Goal: Transaction & Acquisition: Purchase product/service

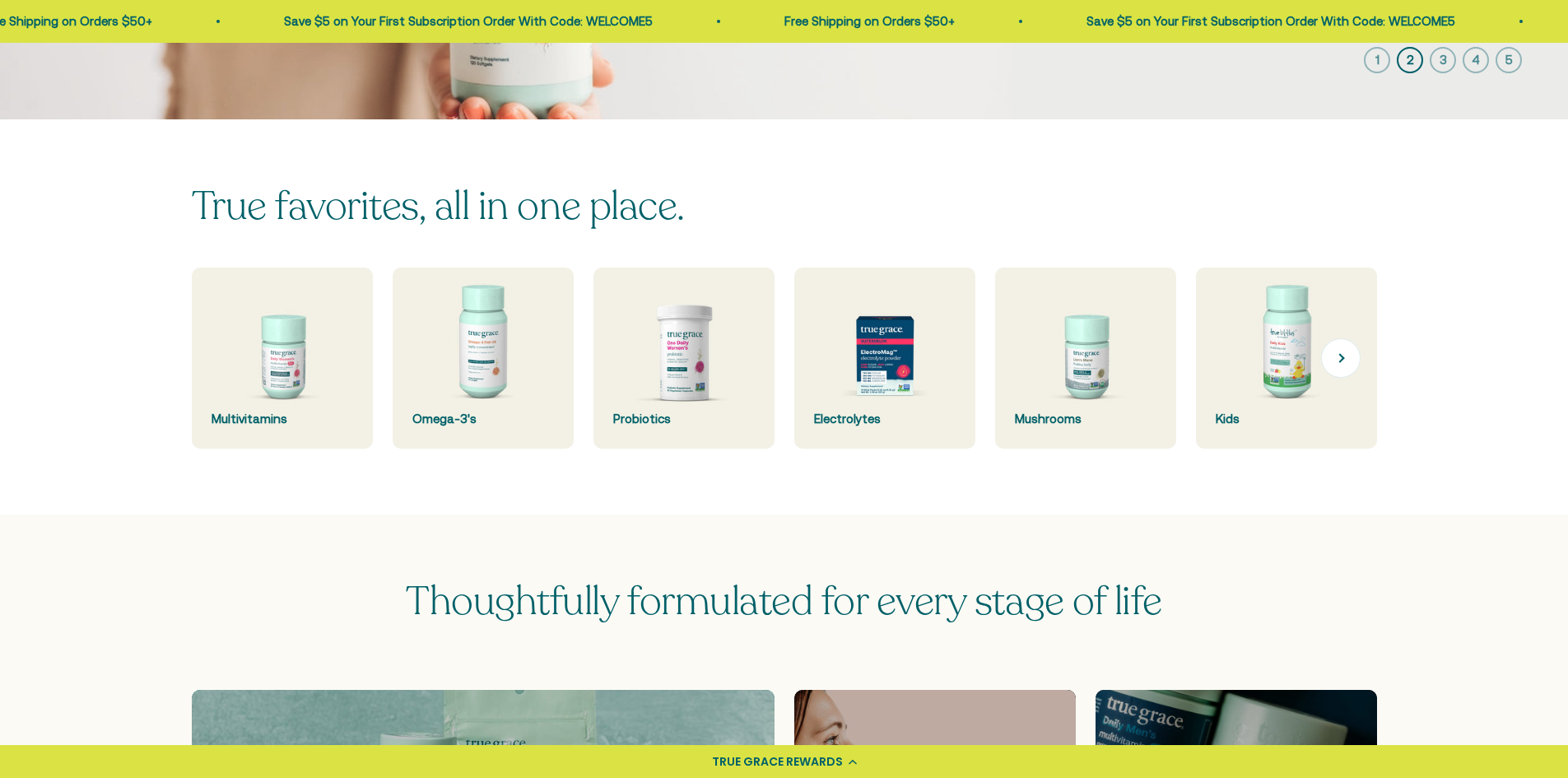
scroll to position [411, 0]
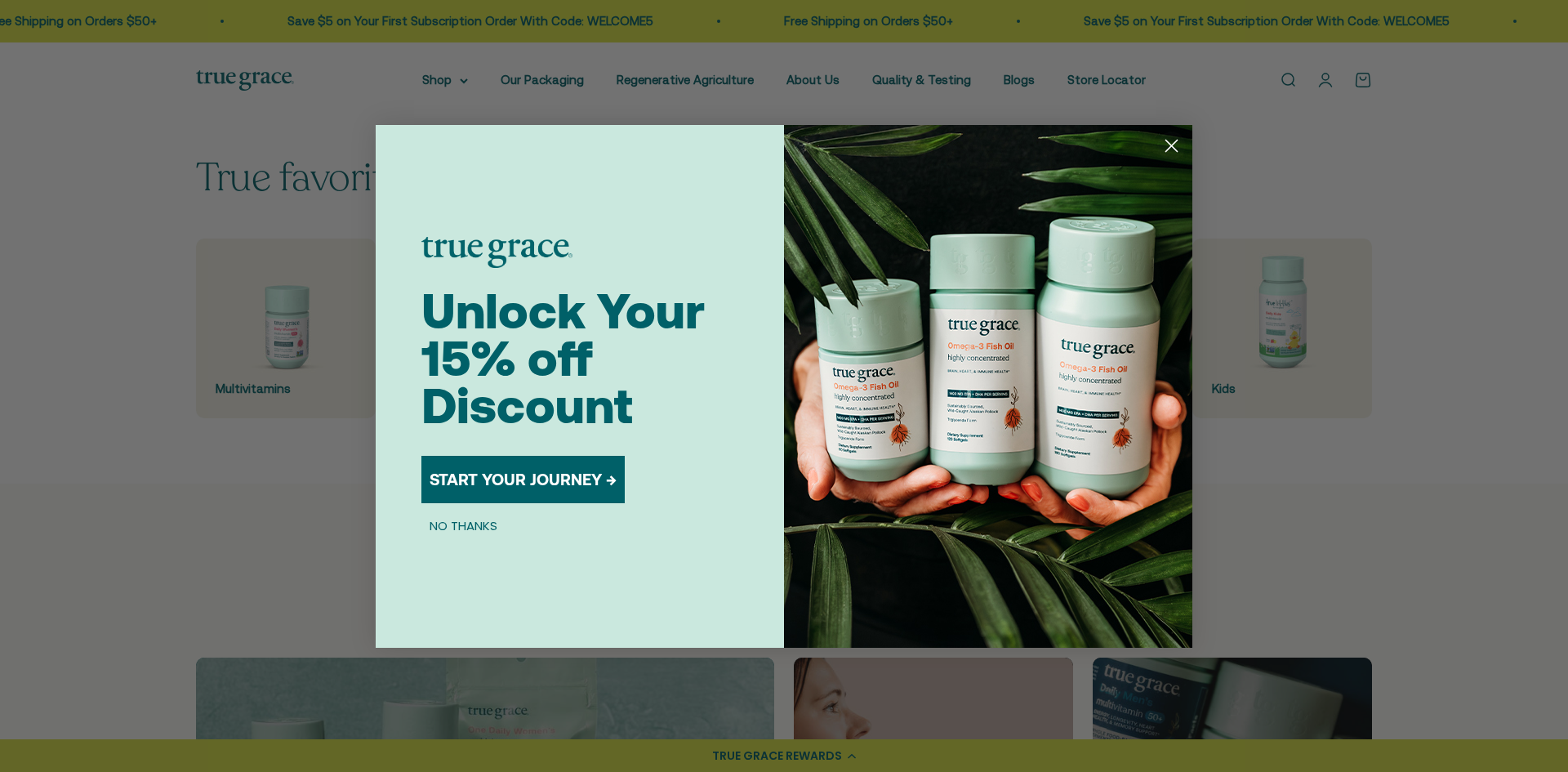
click at [1168, 141] on icon "Close dialog" at bounding box center [1171, 146] width 29 height 29
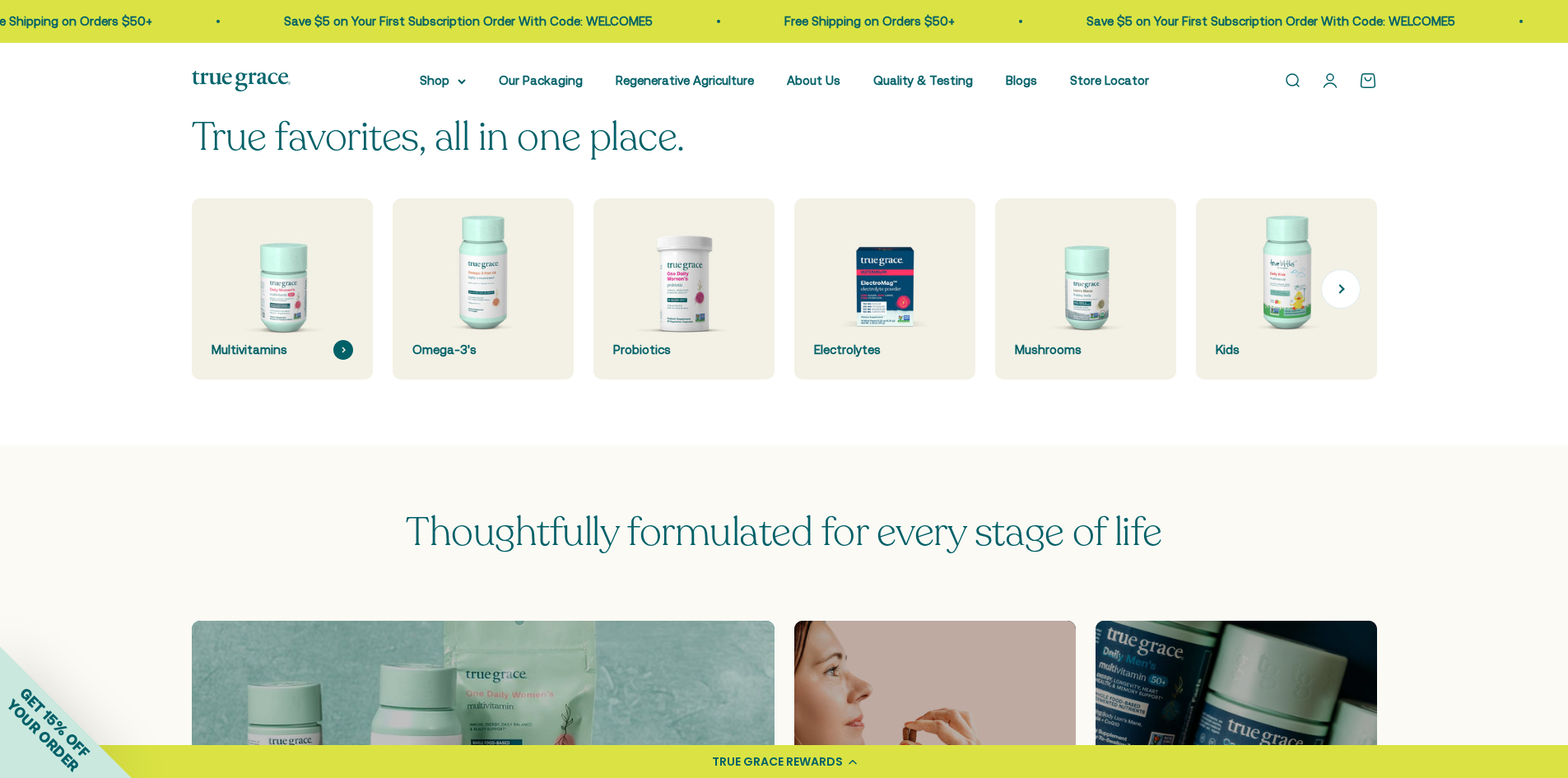
scroll to position [493, 0]
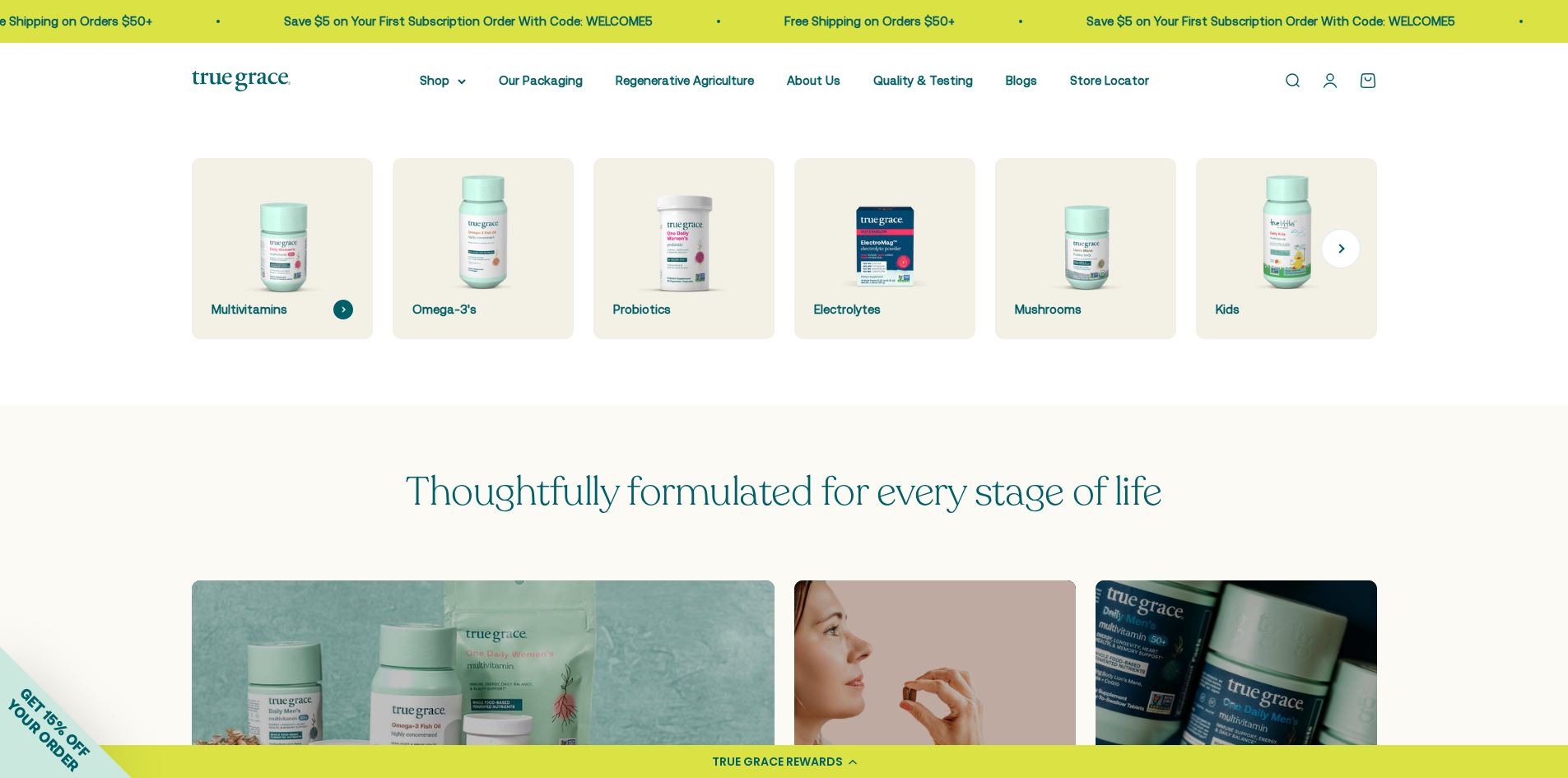
click at [267, 254] on img at bounding box center [282, 249] width 192 height 192
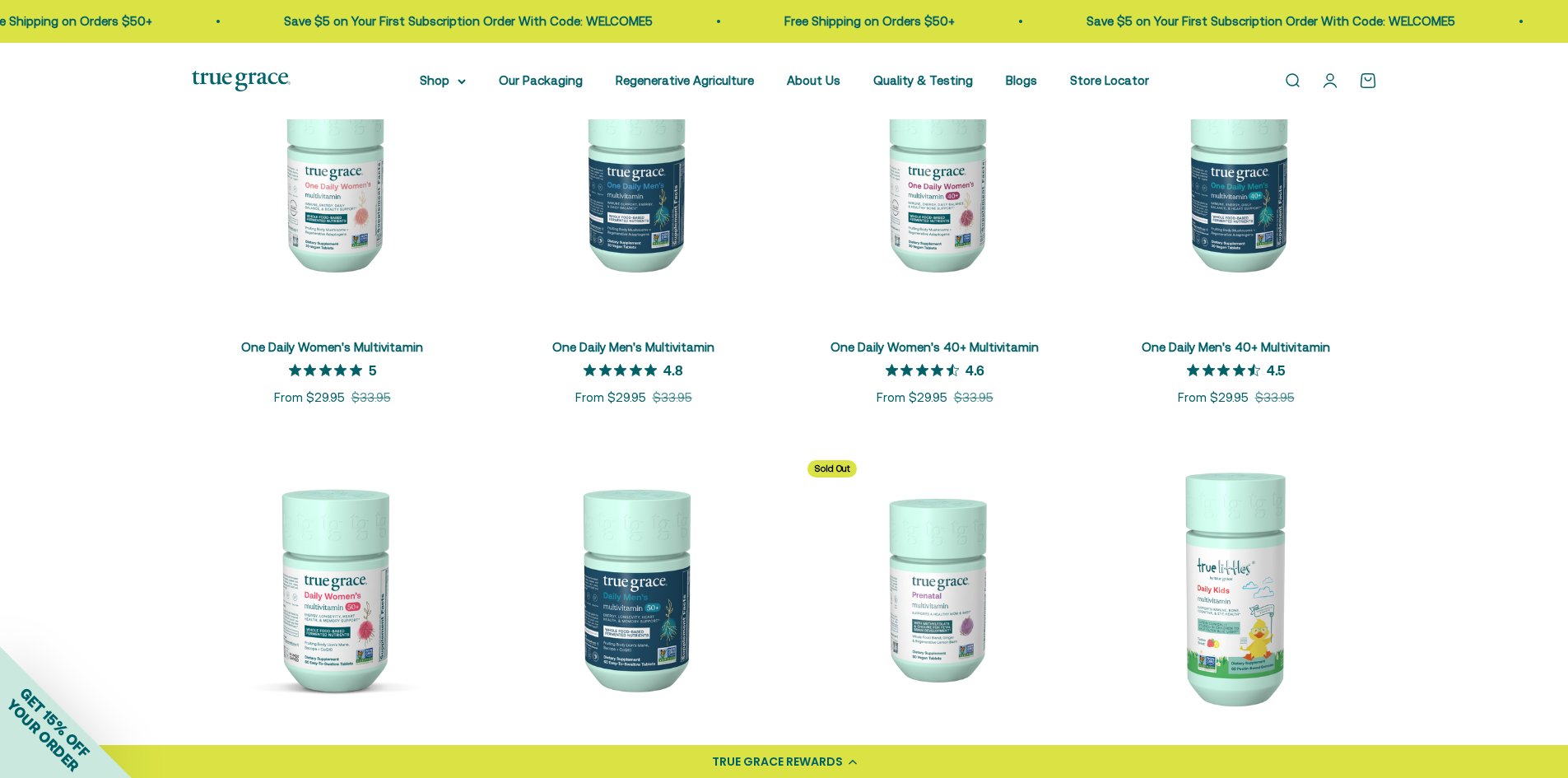
scroll to position [329, 0]
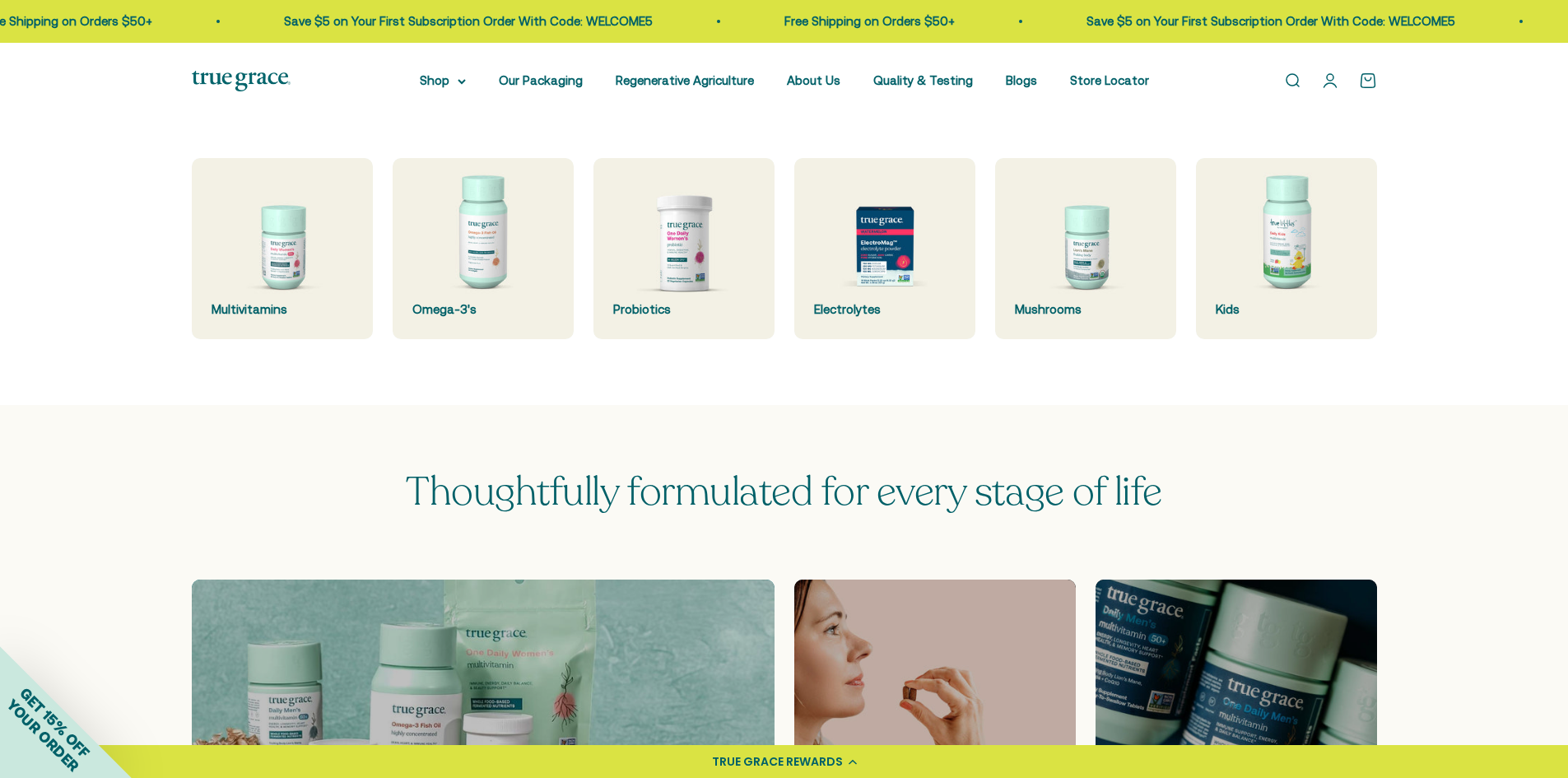
scroll to position [493, 0]
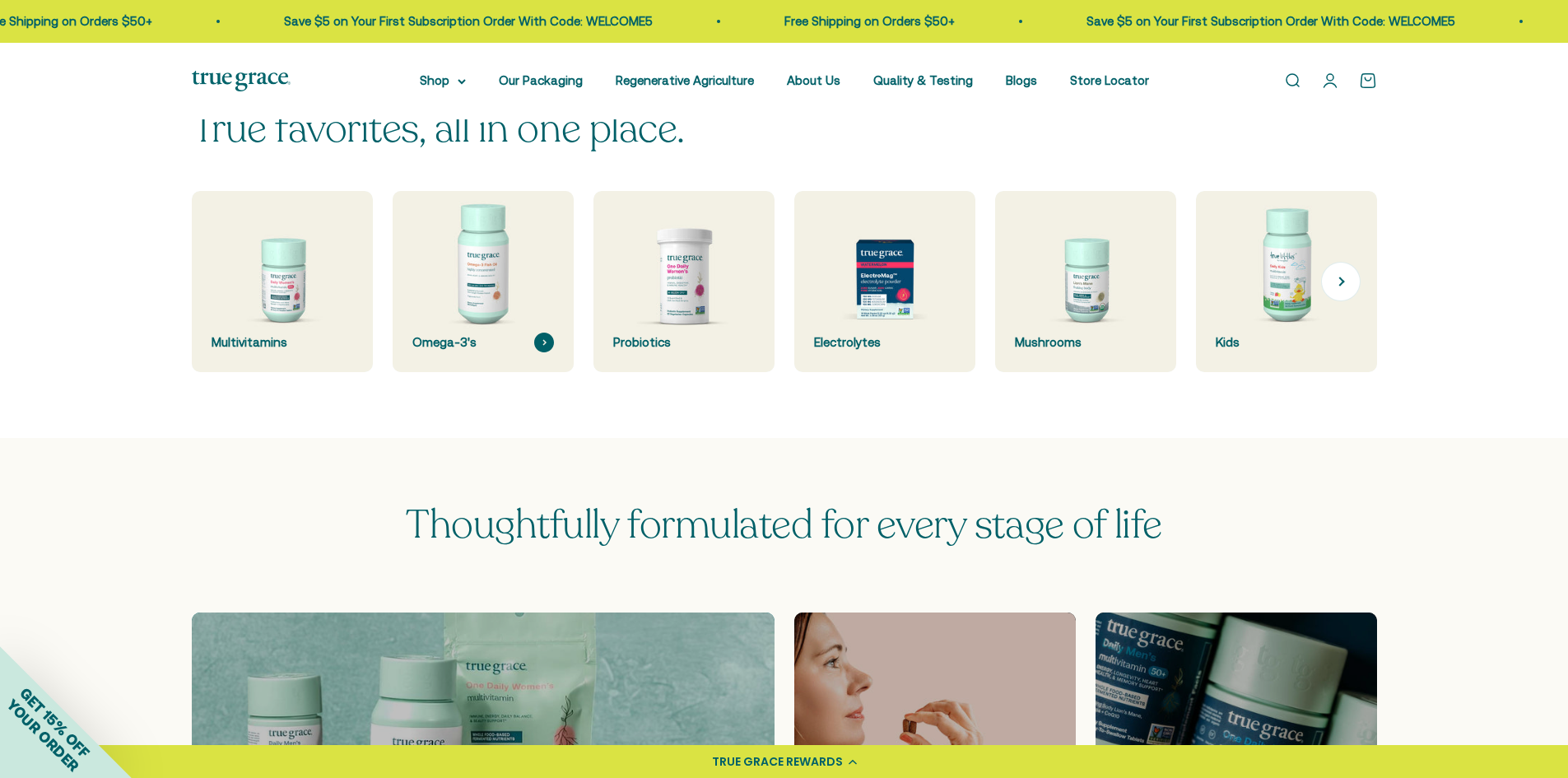
click at [469, 323] on img at bounding box center [483, 281] width 192 height 192
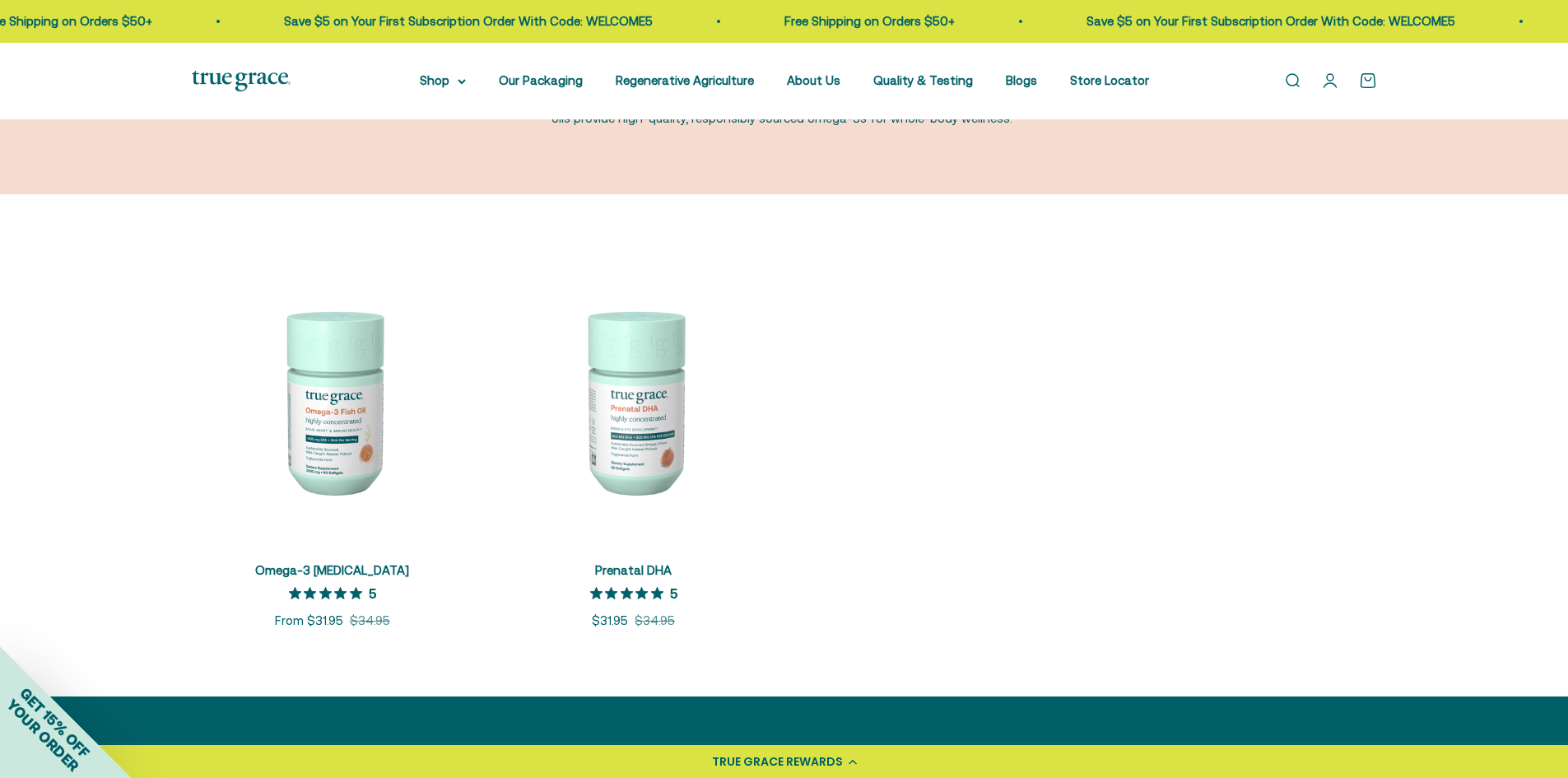
scroll to position [329, 0]
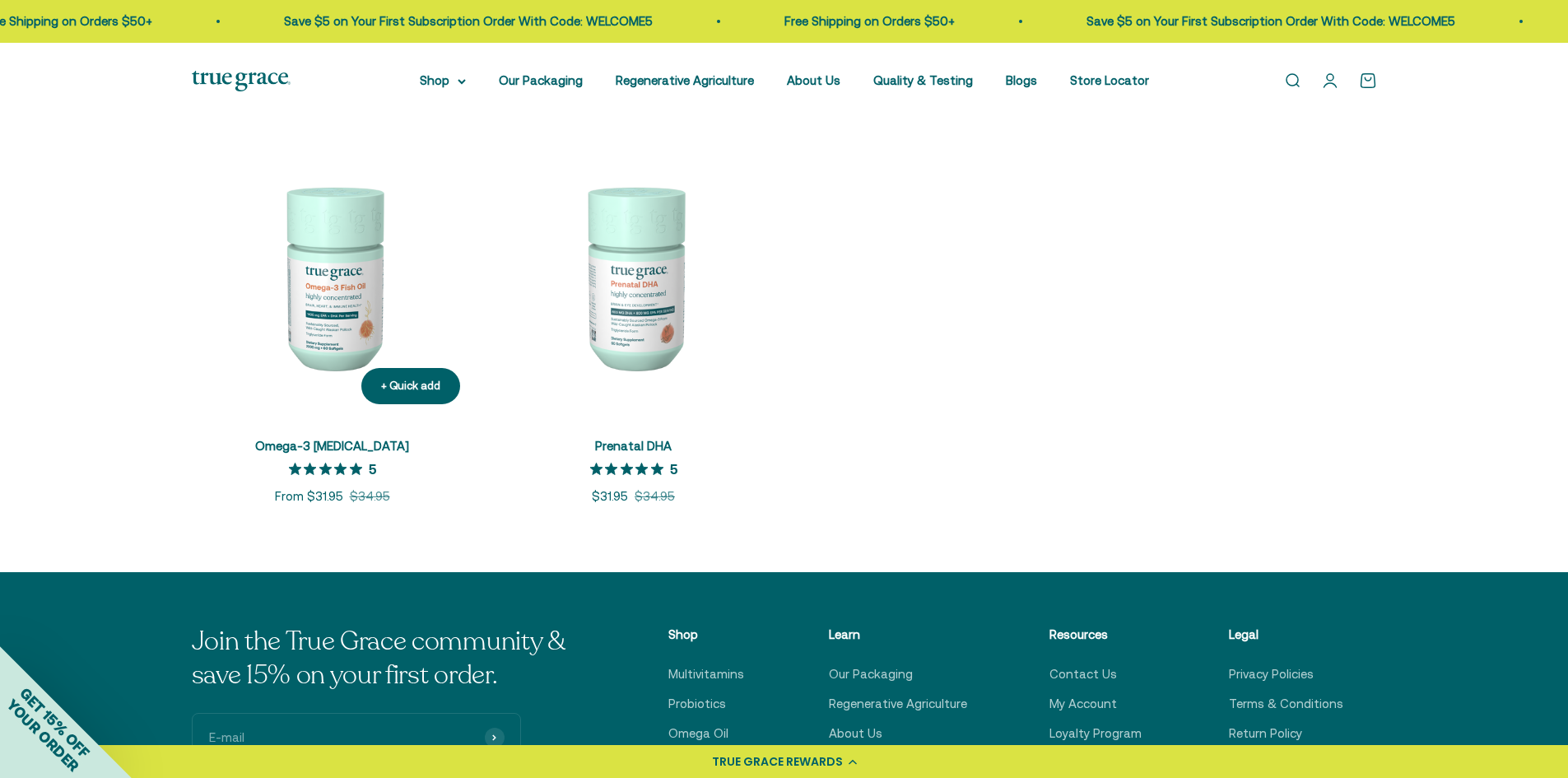
click at [326, 287] on img at bounding box center [333, 277] width 282 height 282
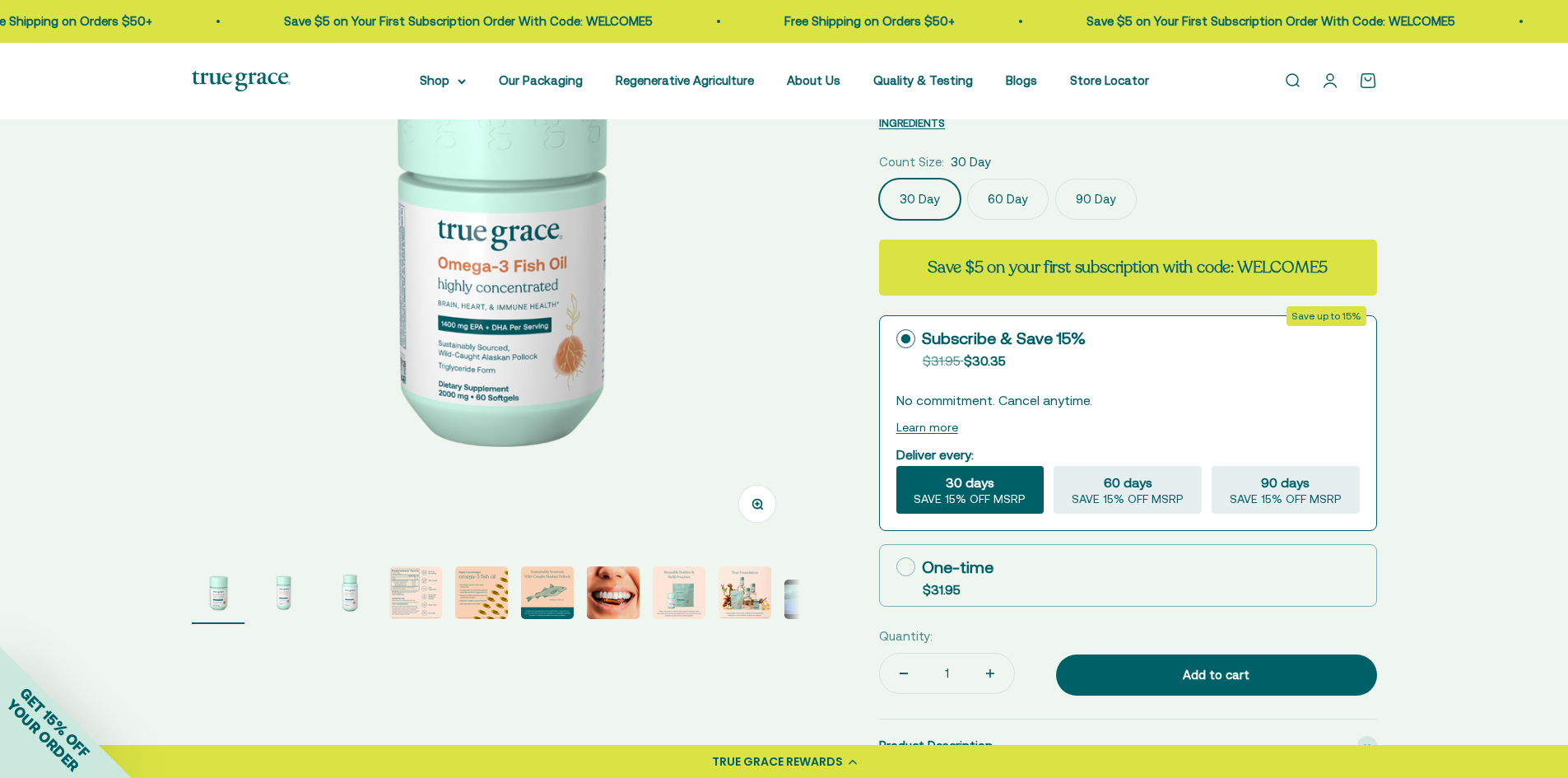
select select "3"
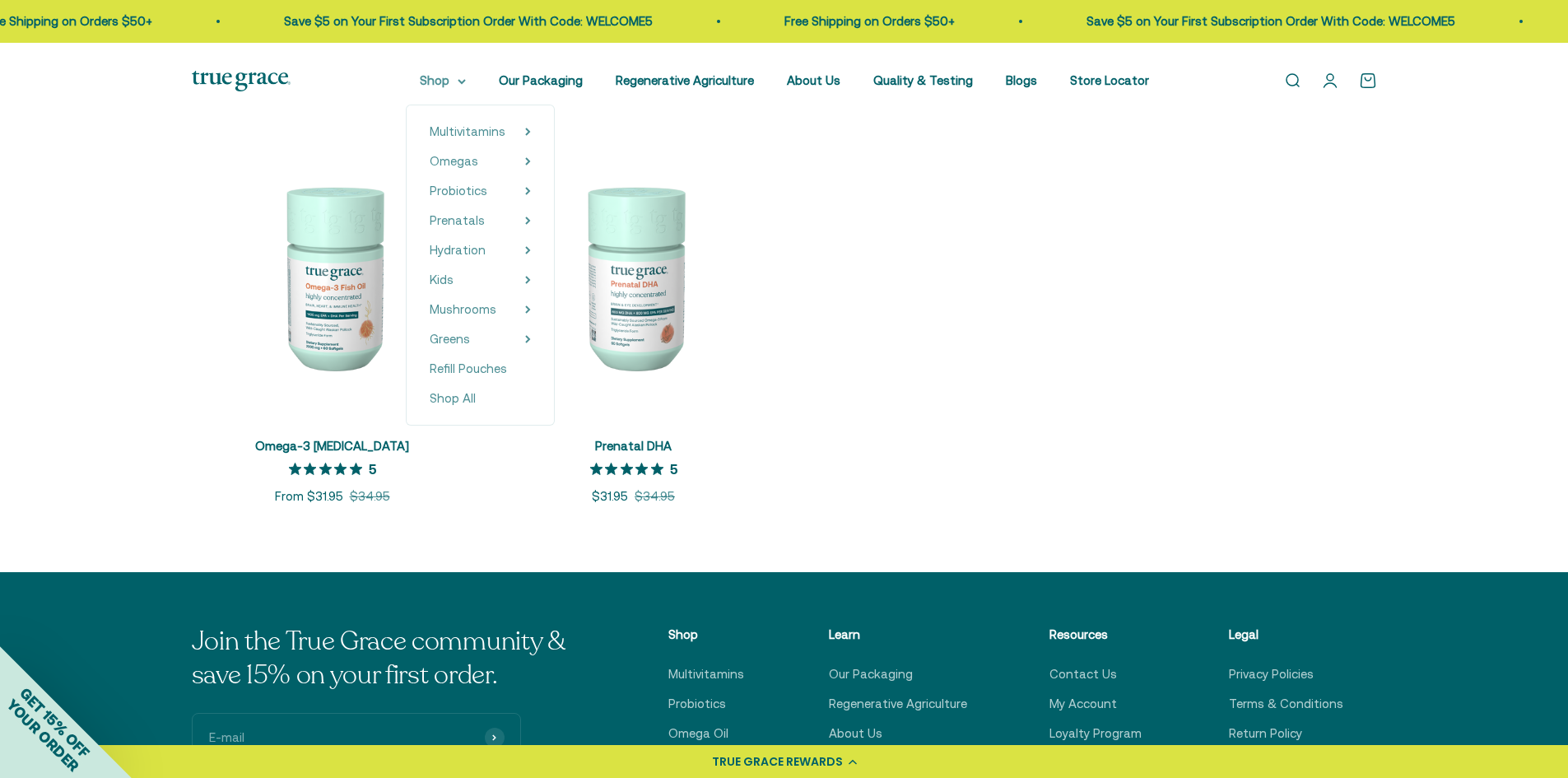
click at [465, 84] on icon at bounding box center [462, 82] width 9 height 6
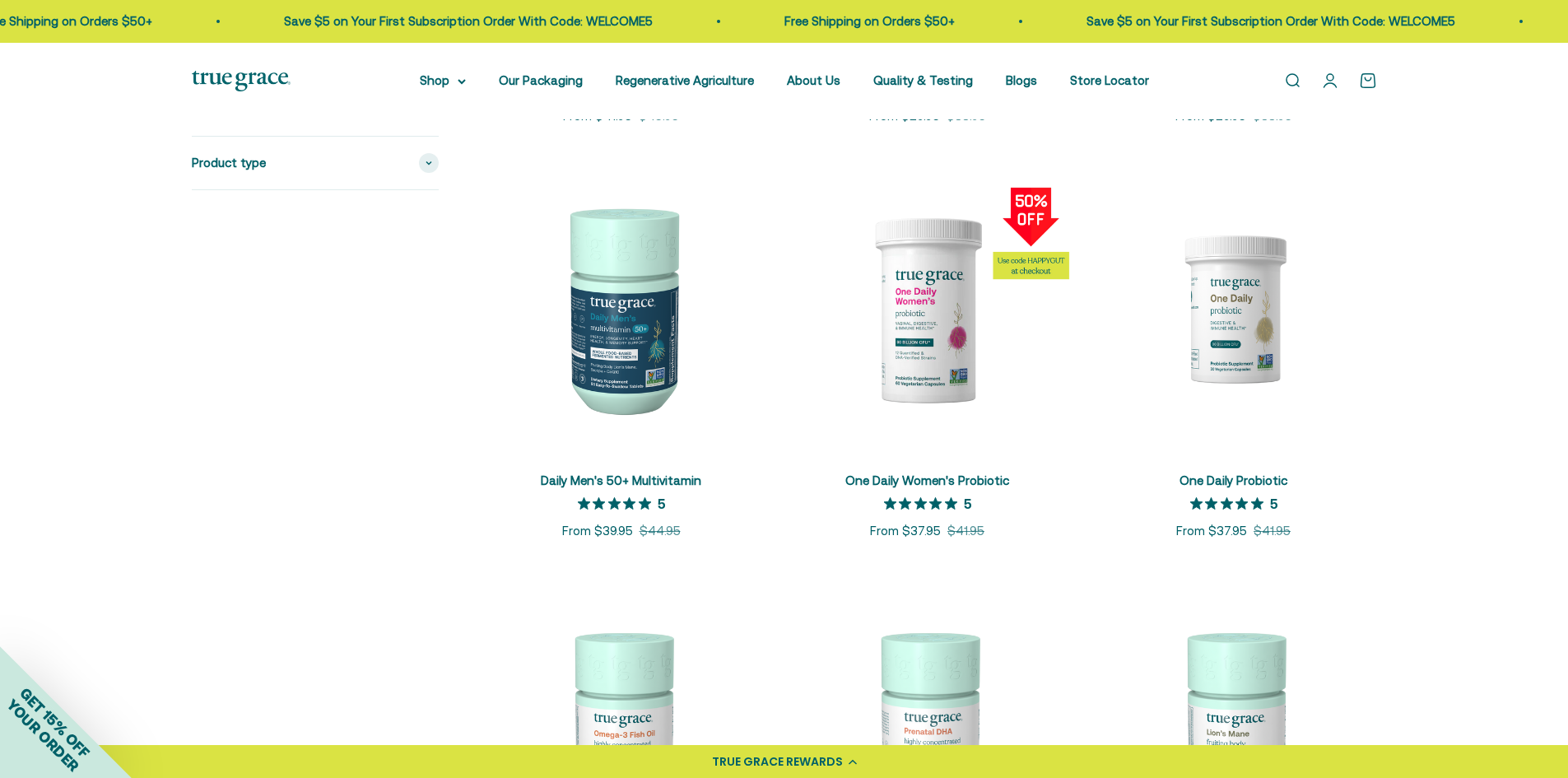
scroll to position [1152, 0]
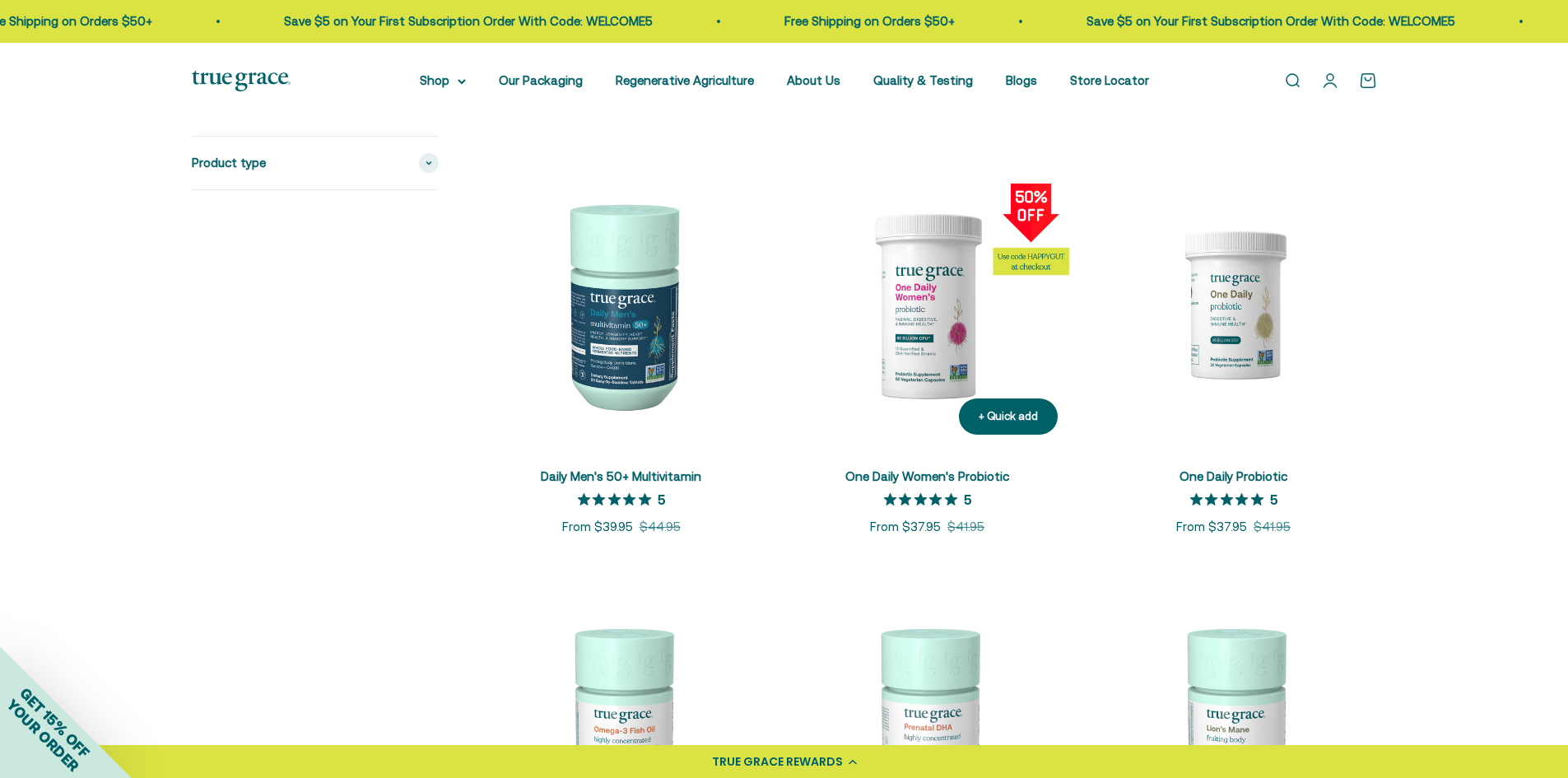
click at [947, 265] on img at bounding box center [927, 304] width 287 height 287
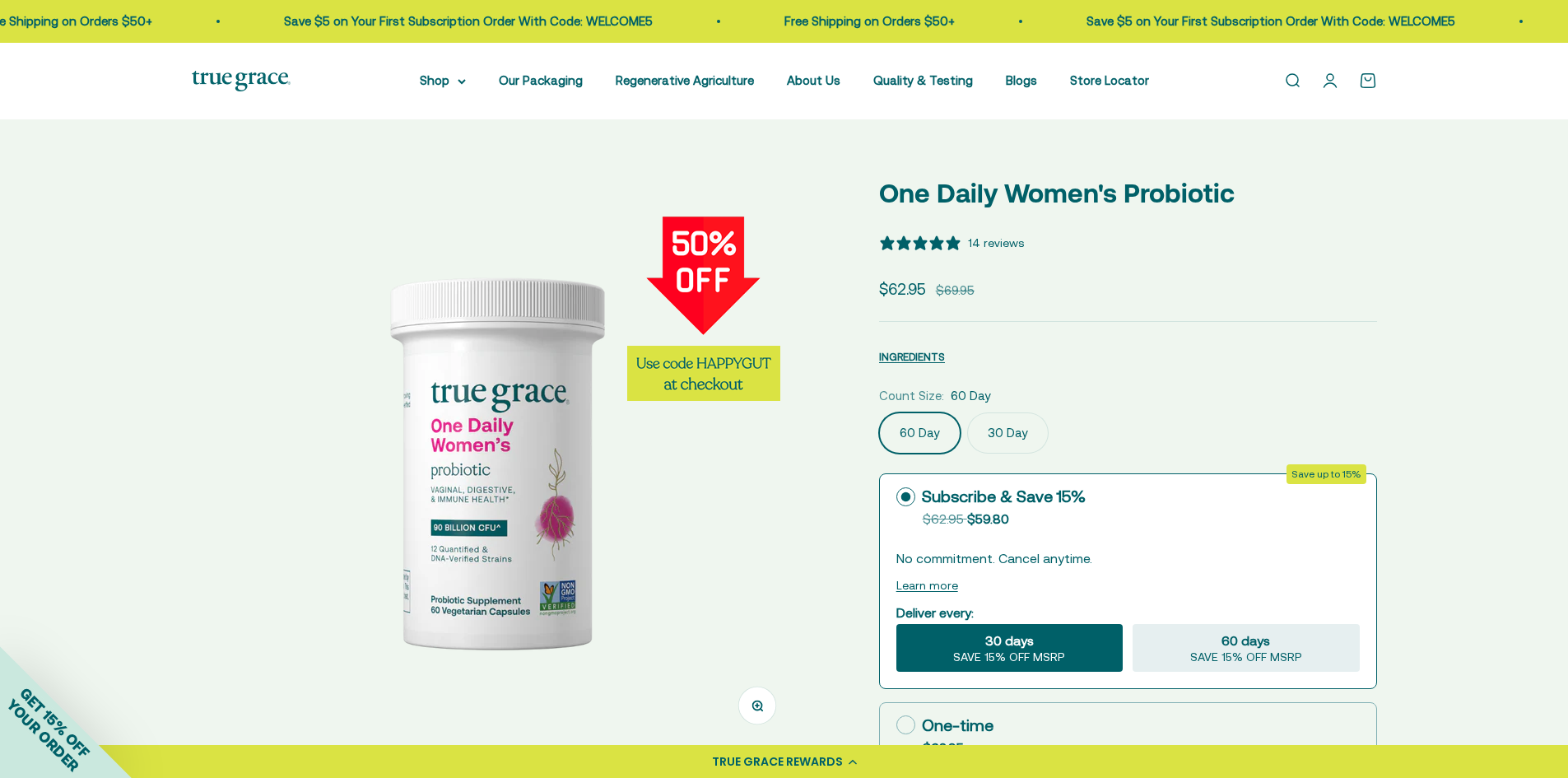
select select "3"
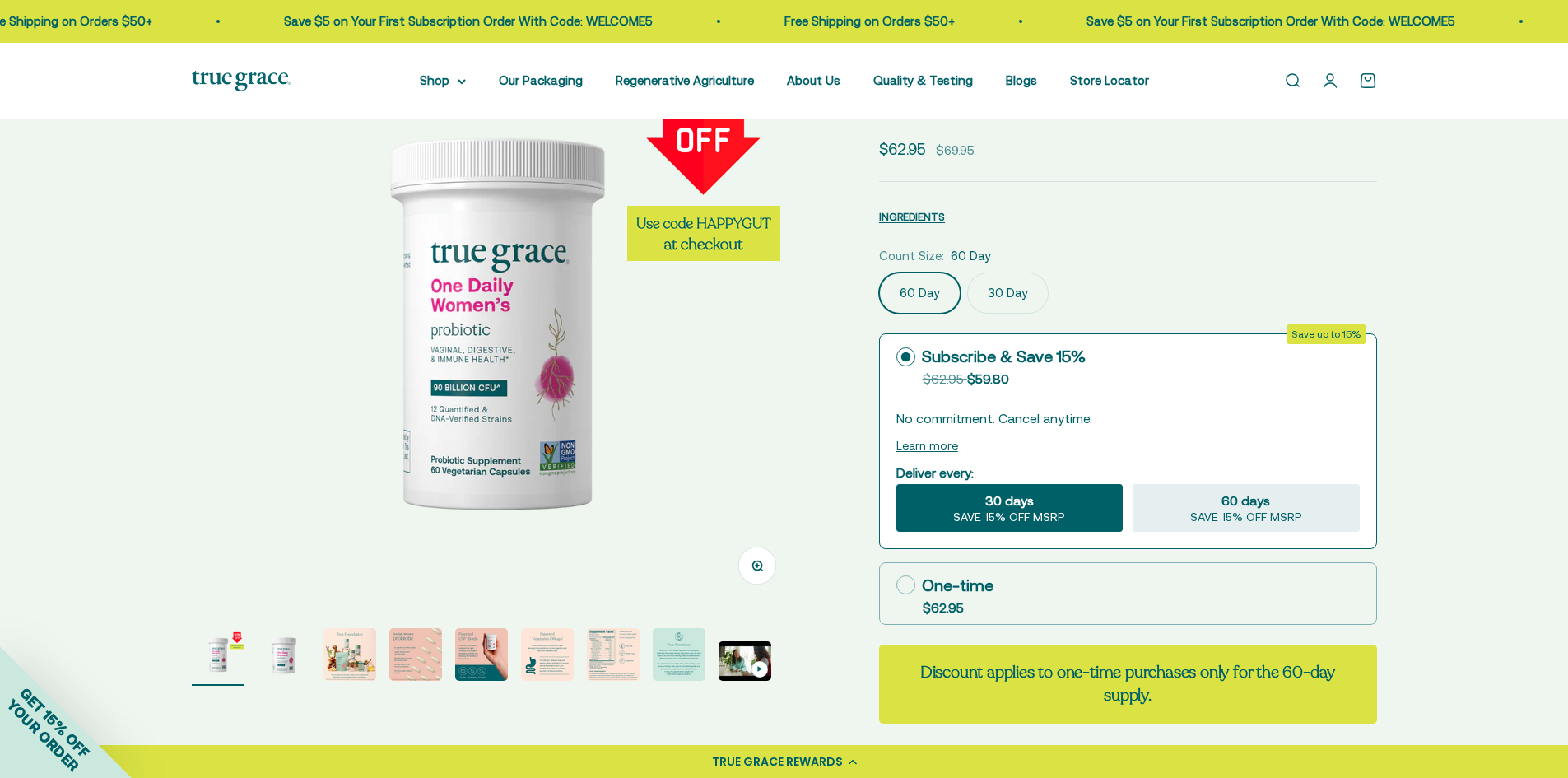
scroll to position [82, 0]
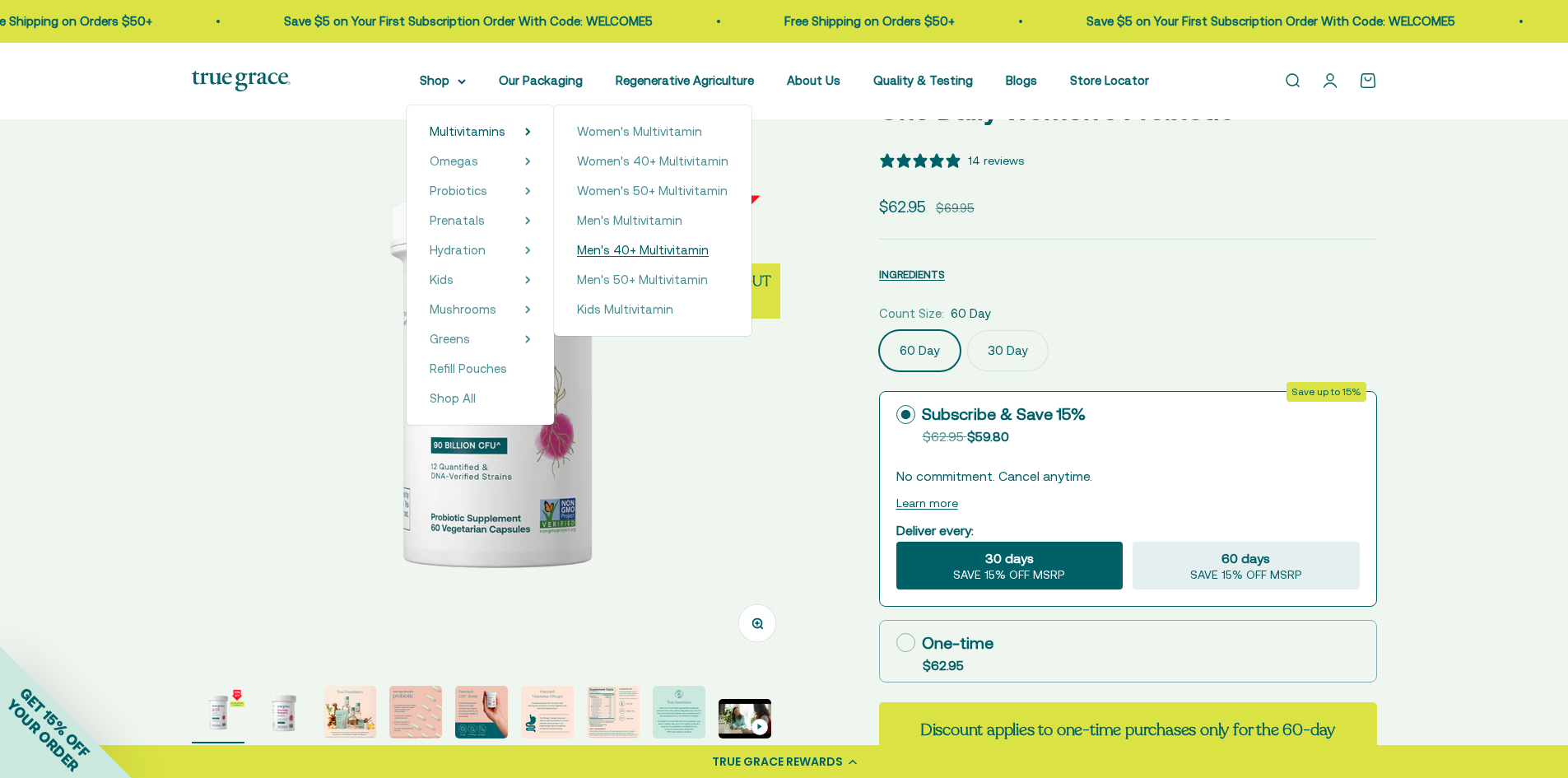
click at [617, 245] on span "Men's 40+ Multivitamin" at bounding box center [643, 249] width 131 height 14
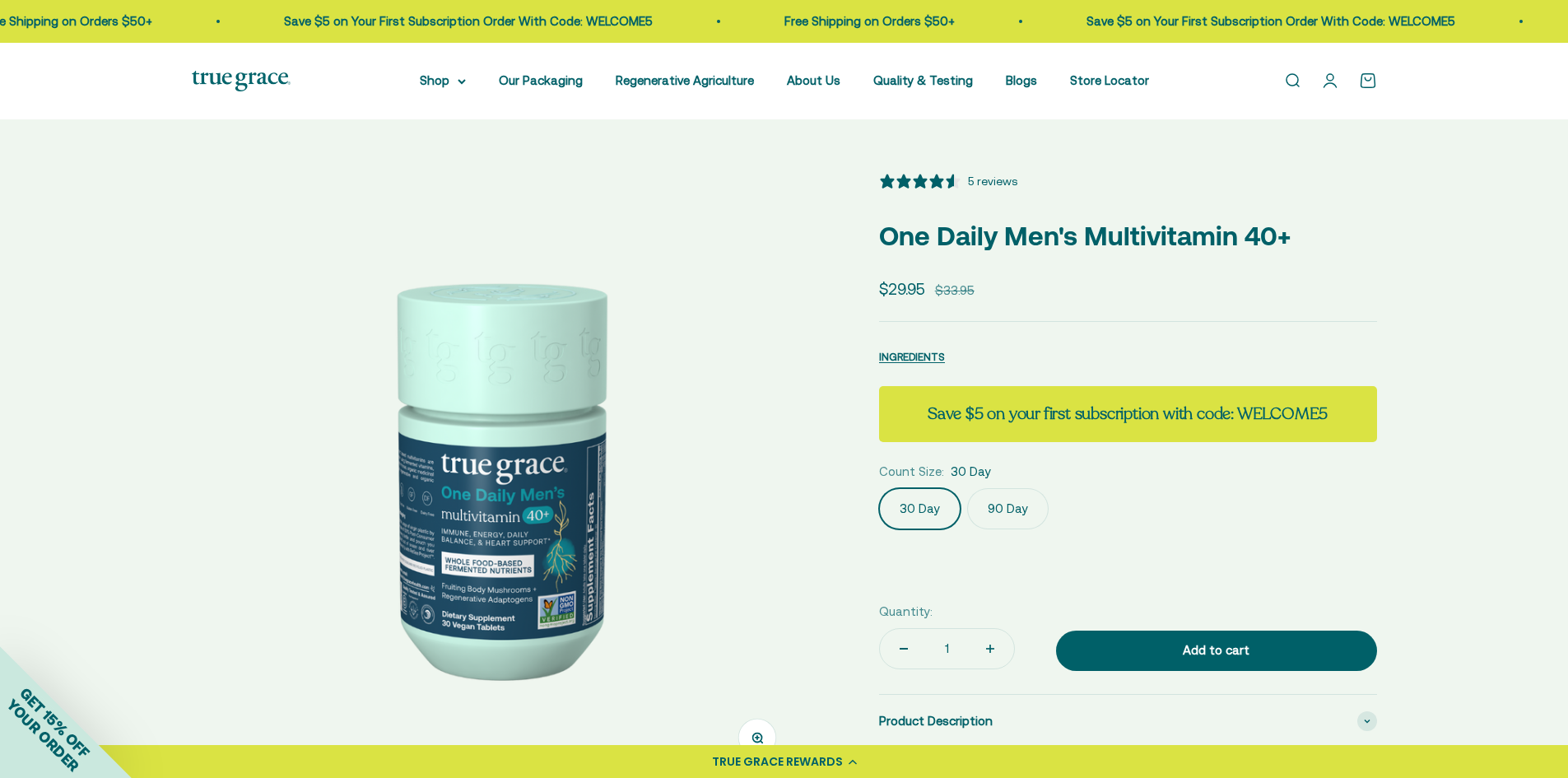
select select "3"
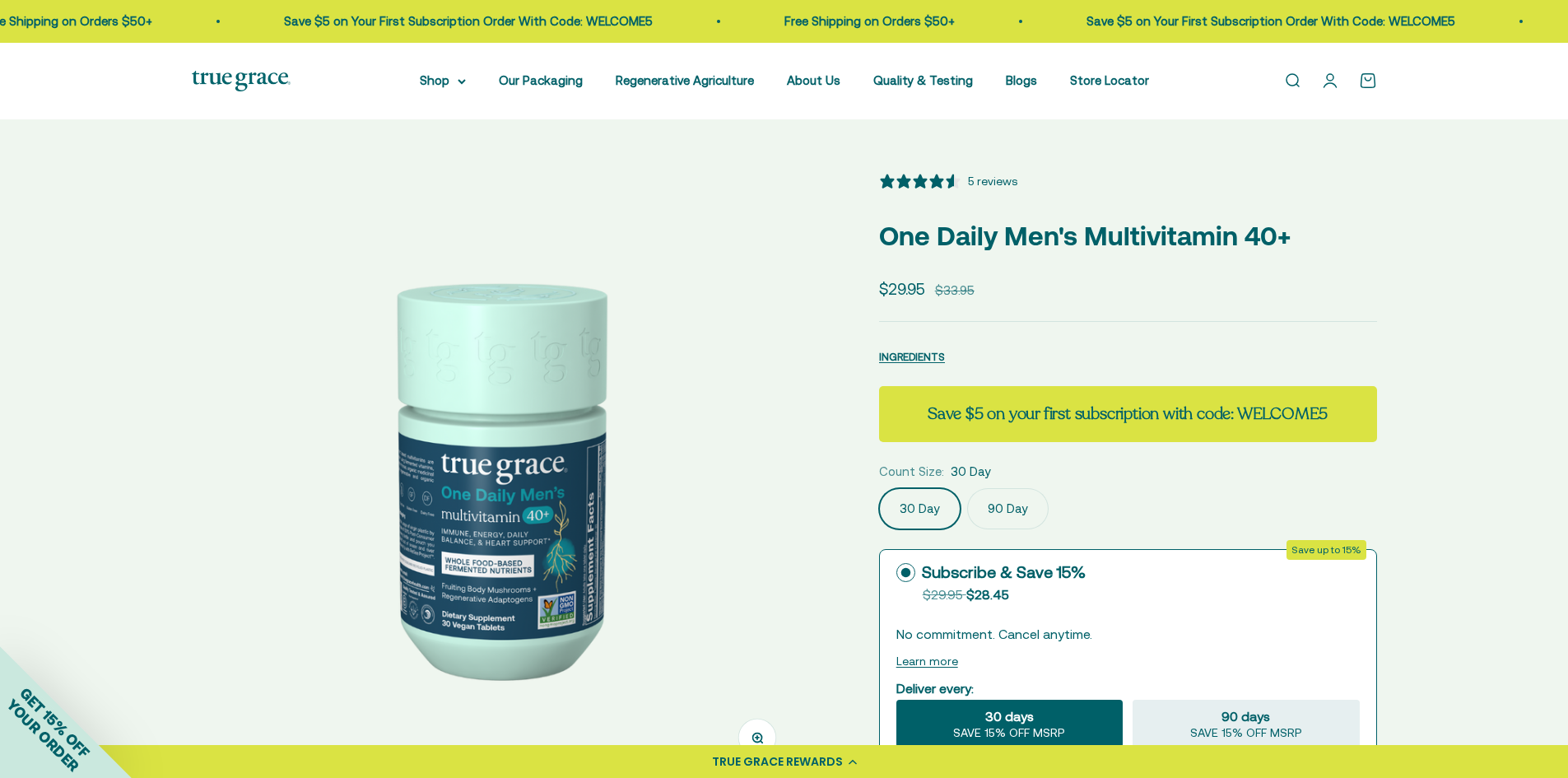
scroll to position [164, 0]
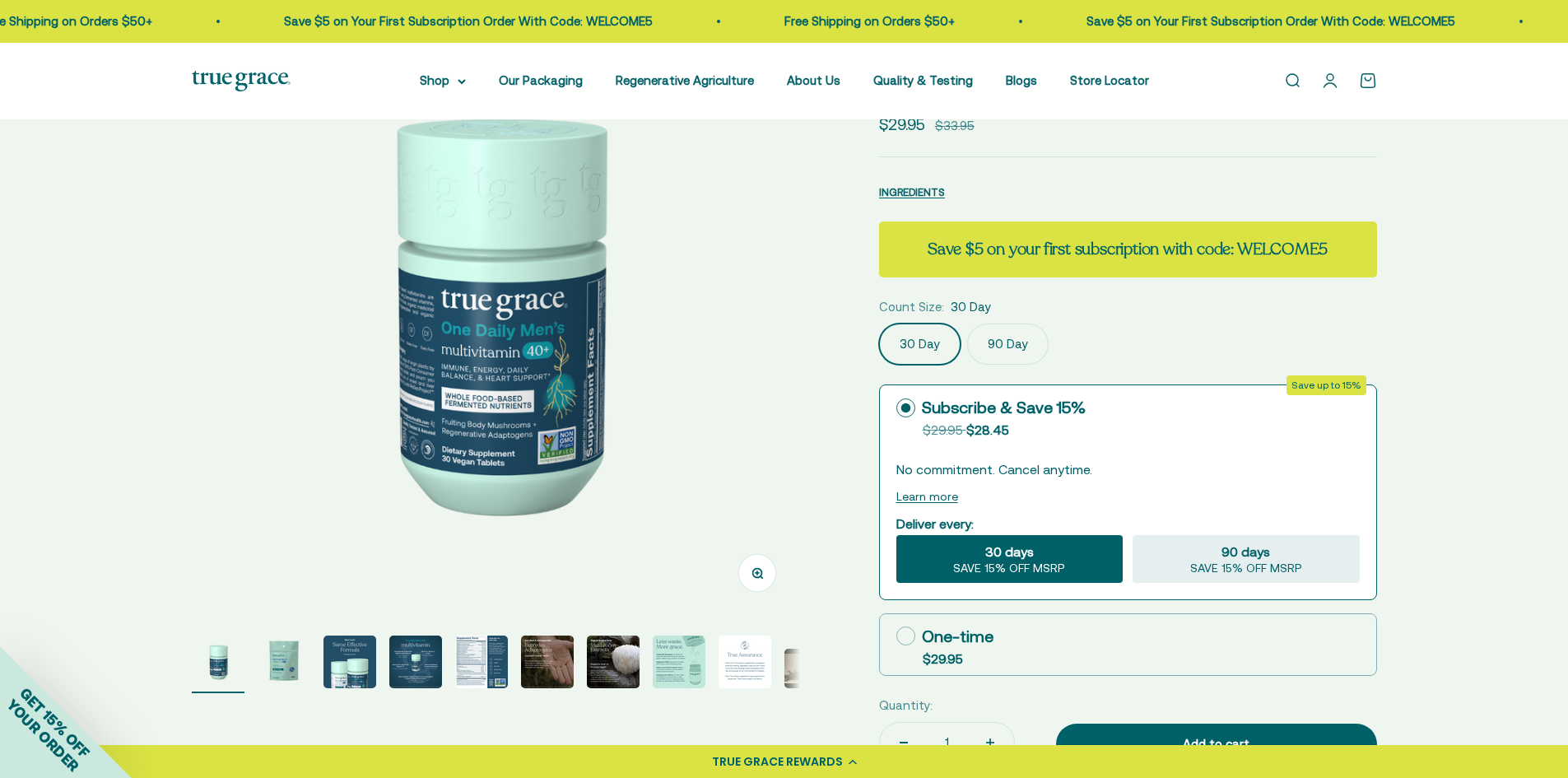
click at [1002, 351] on label "90 Day" at bounding box center [1008, 344] width 81 height 42
click at [879, 323] on input "90 Day" at bounding box center [879, 322] width 1 height 1
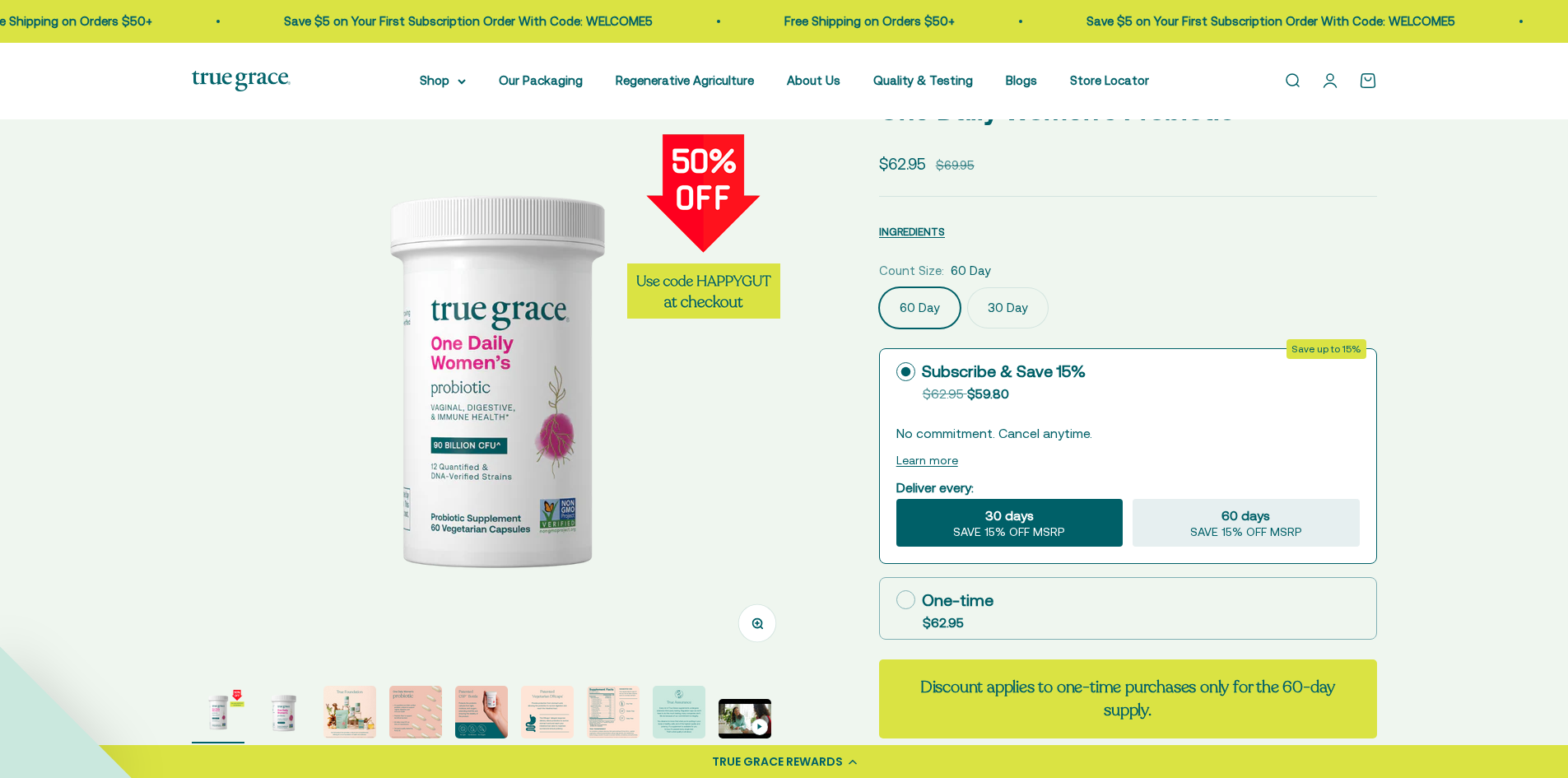
select select "3"
